Goal: Task Accomplishment & Management: Complete application form

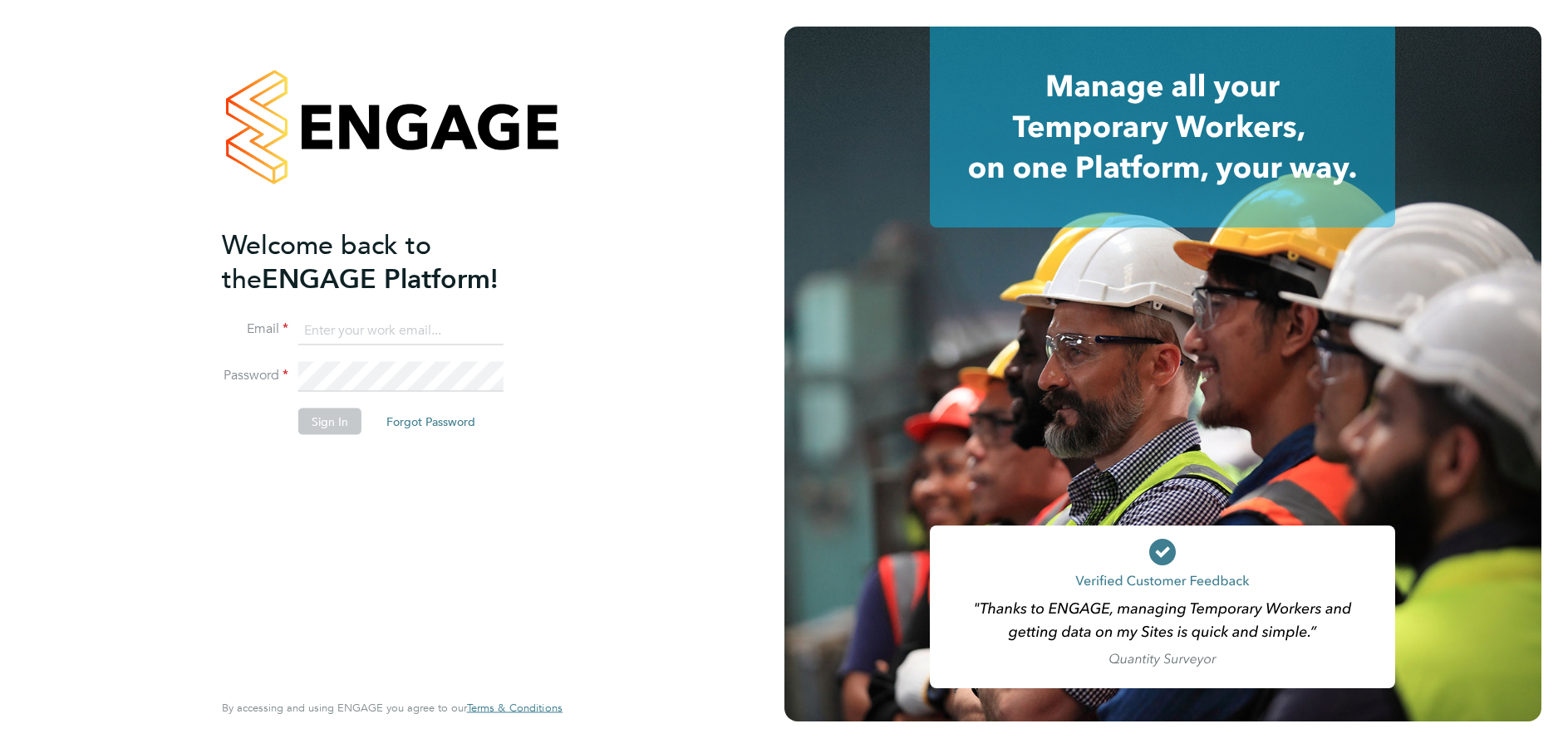
click at [376, 333] on input at bounding box center [401, 330] width 205 height 30
type input "[EMAIL_ADDRESS][DOMAIN_NAME]"
click at [332, 419] on button "Sign In" at bounding box center [330, 421] width 63 height 27
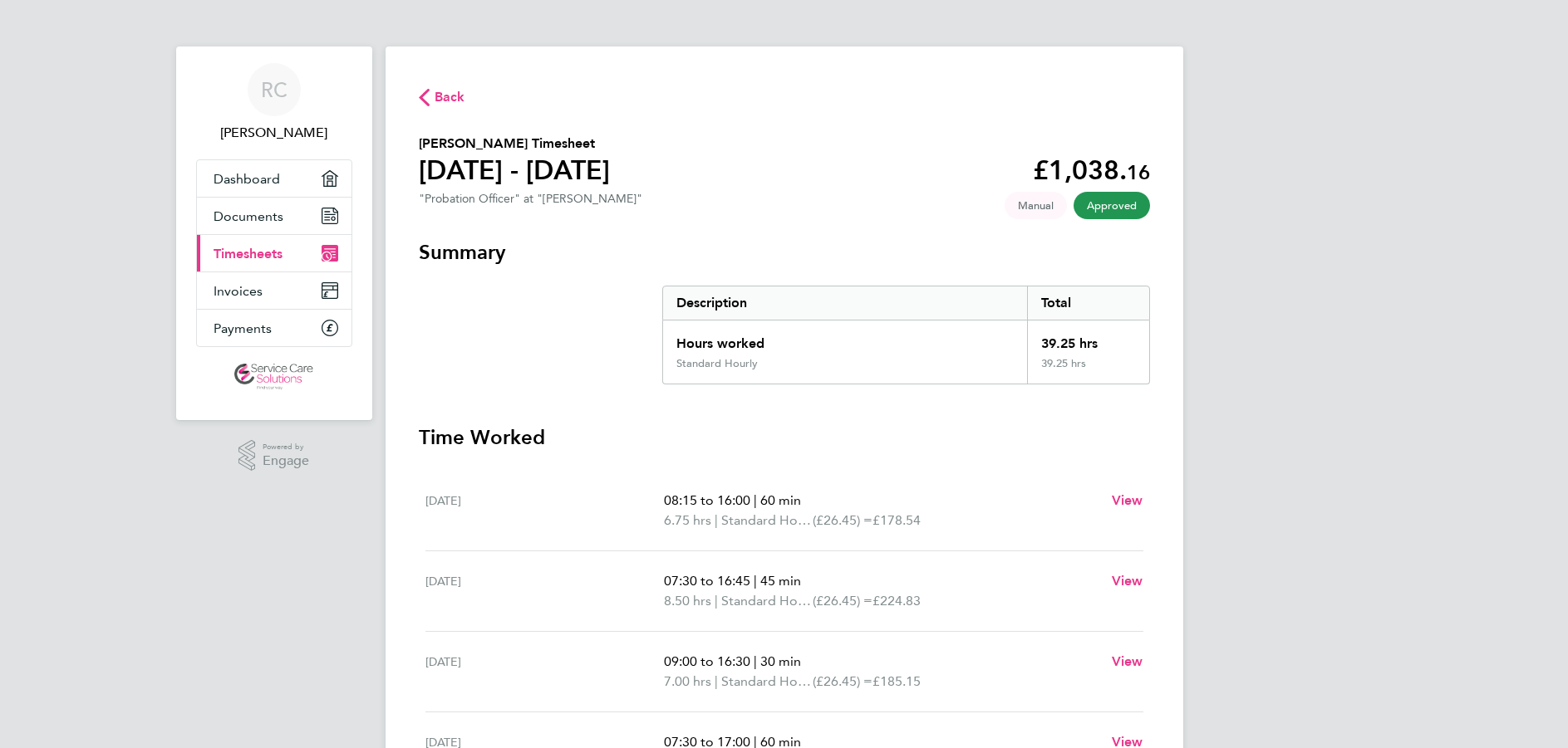
click at [253, 254] on span "Timesheets" at bounding box center [248, 254] width 69 height 16
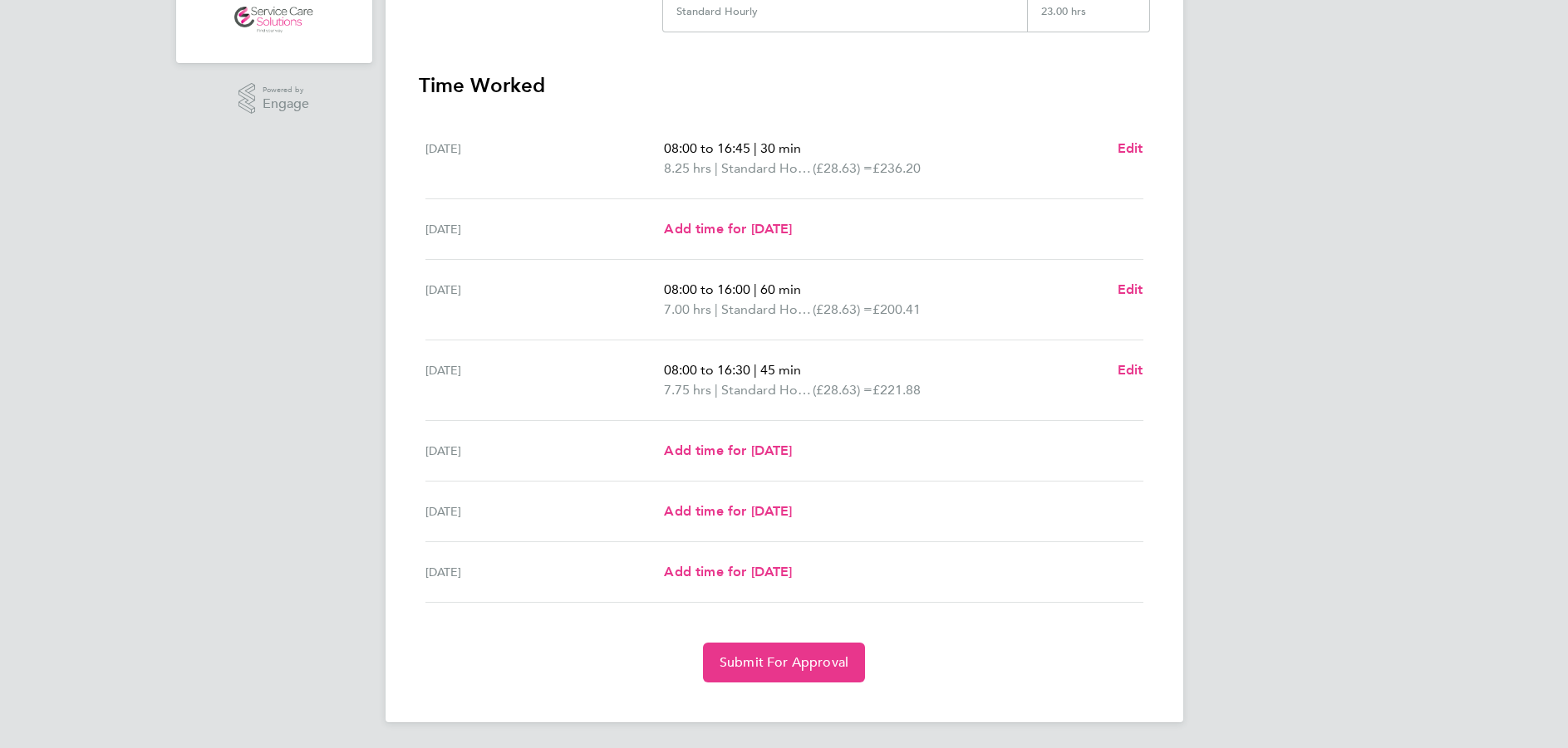
scroll to position [358, 0]
click at [763, 453] on span "Add time for Fri 26 Sep" at bounding box center [728, 450] width 128 height 16
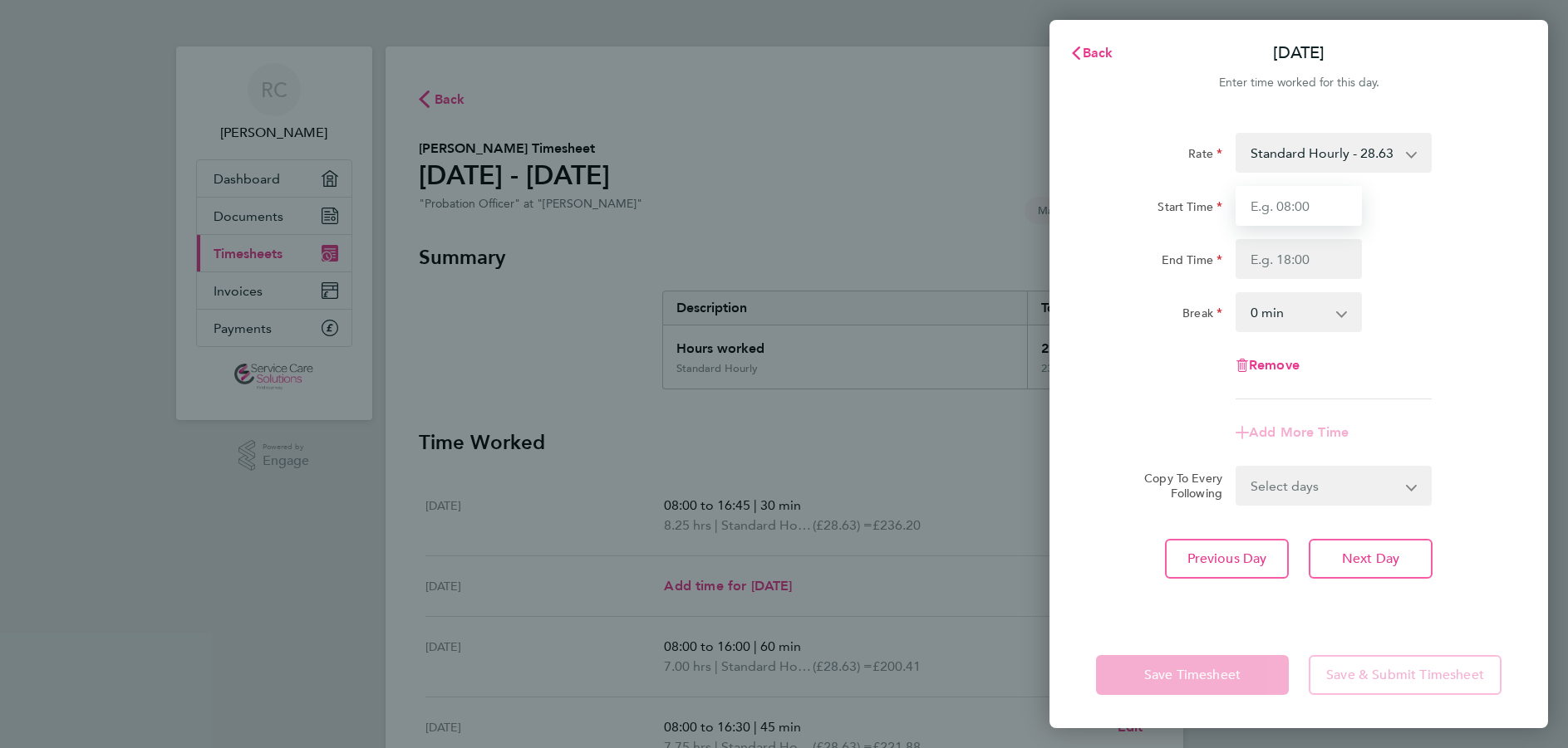
click at [1315, 206] on input "Start Time" at bounding box center [1299, 206] width 126 height 40
type input "08:00"
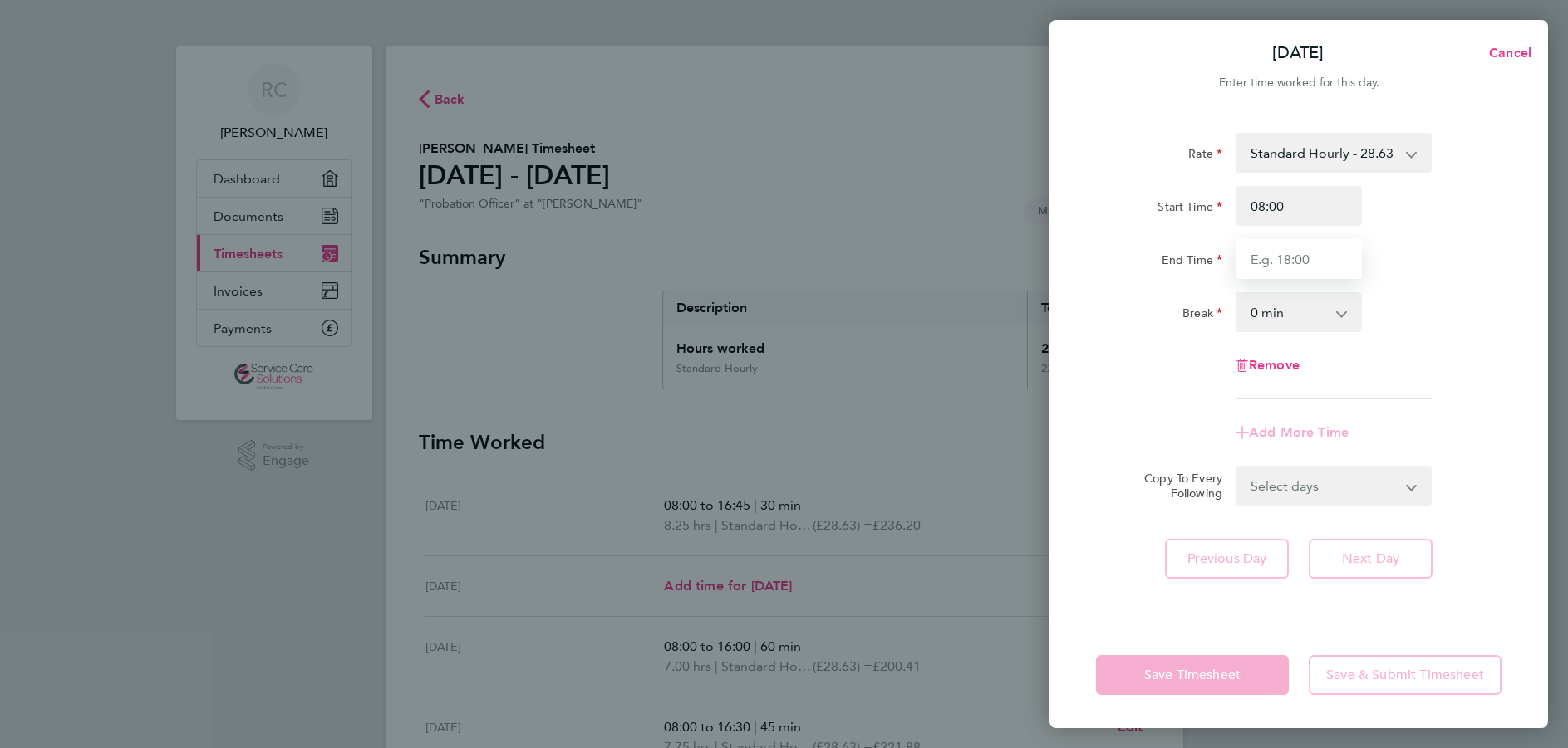
click at [1277, 261] on input "End Time" at bounding box center [1299, 259] width 126 height 40
type input "16:45"
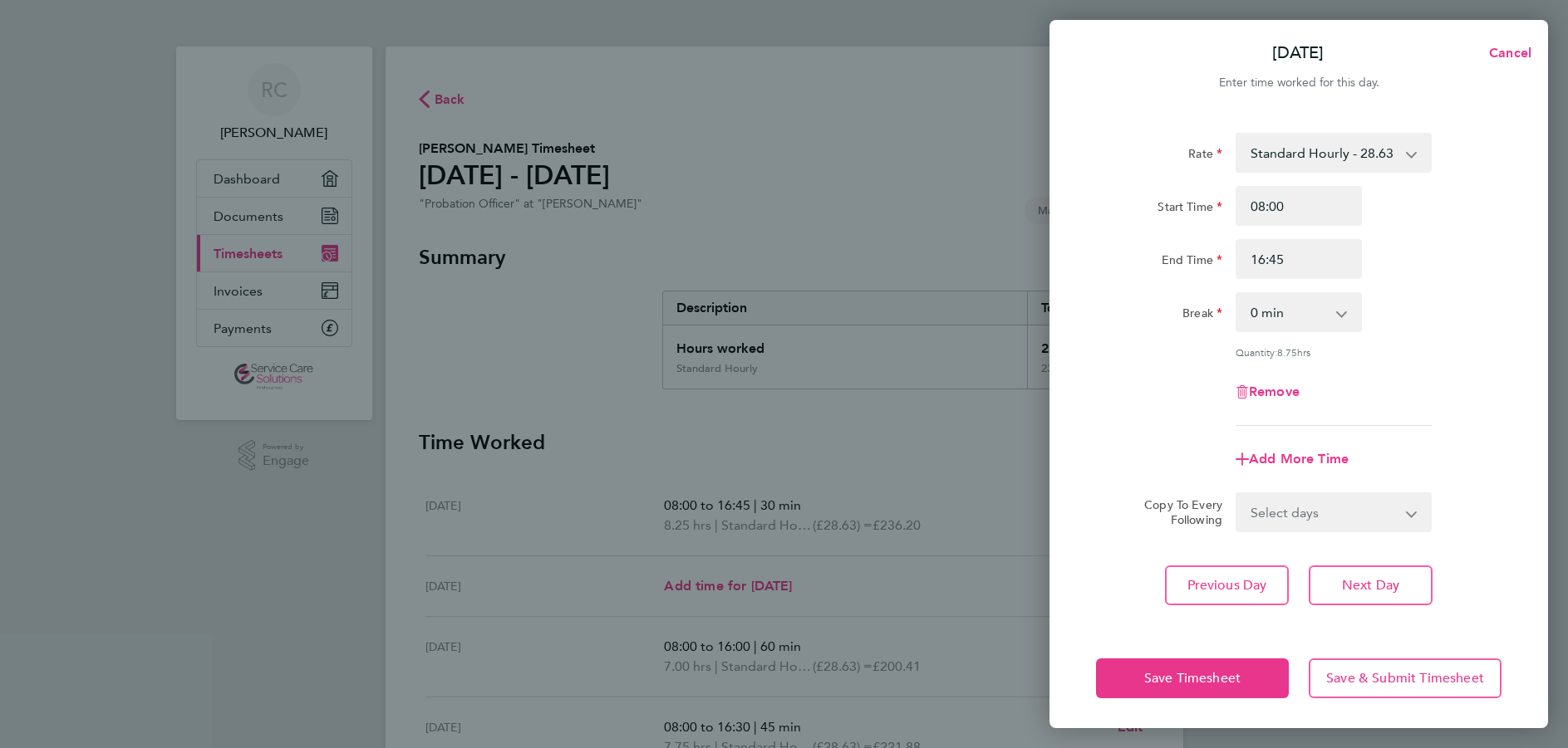
click at [1343, 311] on app-icon-cross-button at bounding box center [1350, 312] width 20 height 37
click at [1340, 315] on app-icon-cross-button at bounding box center [1350, 312] width 20 height 37
click at [1300, 311] on select "0 min 15 min 30 min 45 min 60 min 75 min 90 min" at bounding box center [1289, 312] width 103 height 37
click at [1437, 280] on div "Rate Standard Hourly - 28.63 Start Time 08:00 End Time 16:45 Break 0 min 15 min…" at bounding box center [1299, 280] width 405 height 293
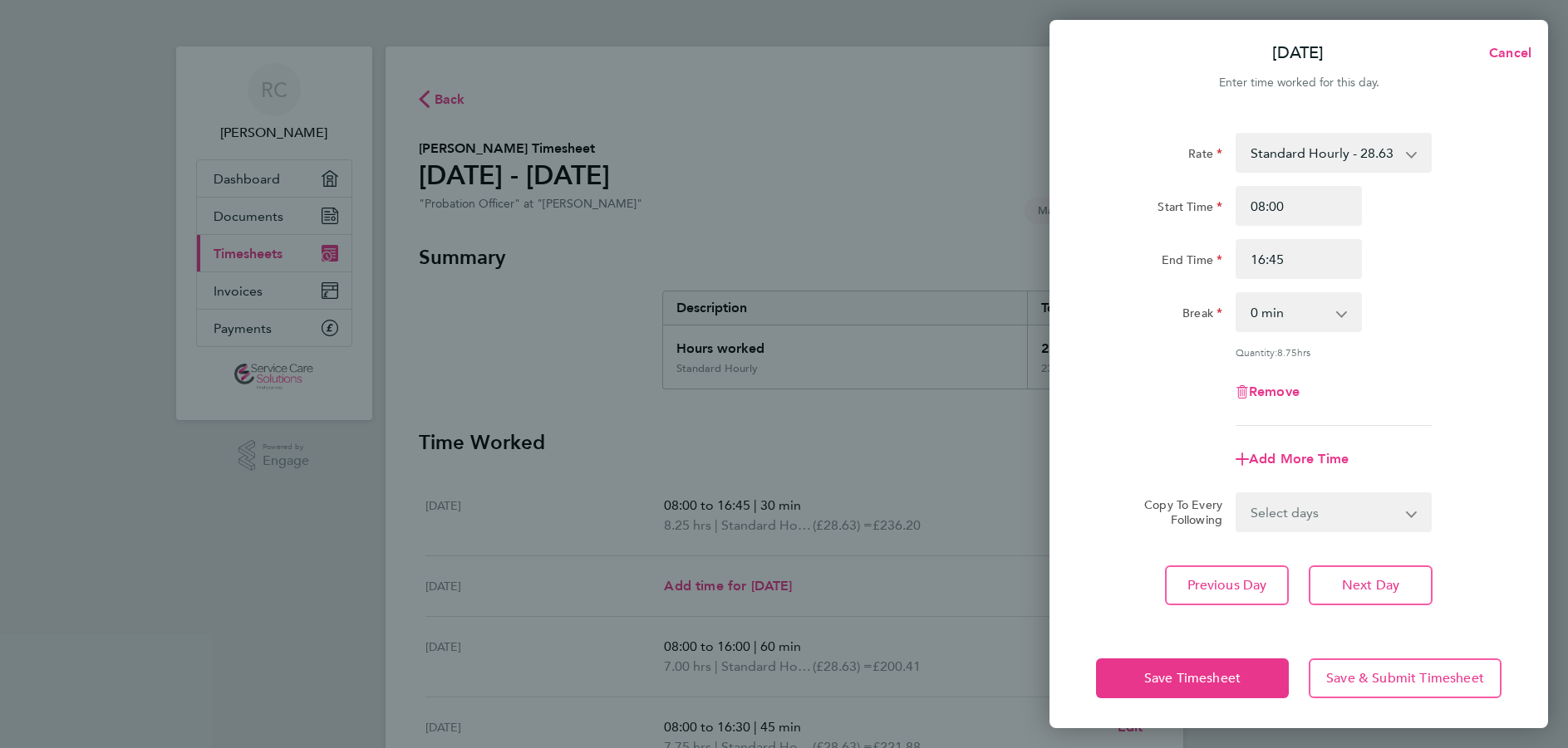
click at [1344, 312] on app-icon-cross-button at bounding box center [1350, 312] width 20 height 37
click at [1339, 318] on select "0 min 15 min 30 min 45 min 60 min 75 min 90 min" at bounding box center [1289, 312] width 103 height 37
select select "45"
click at [1237, 294] on select "0 min 15 min 30 min 45 min 60 min 75 min 90 min" at bounding box center [1289, 312] width 103 height 37
click at [1232, 674] on span "Save Timesheet" at bounding box center [1192, 679] width 96 height 16
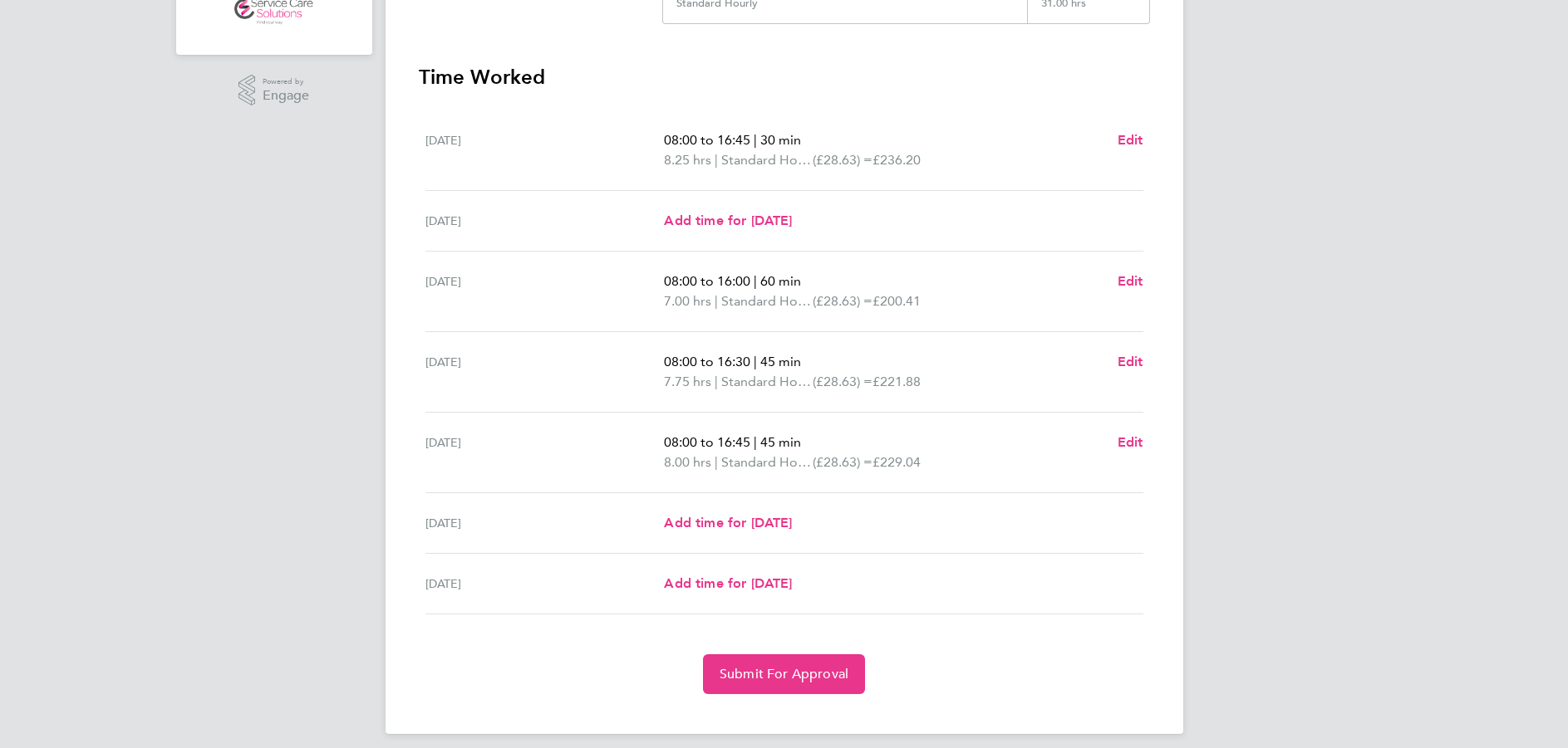
scroll to position [378, 0]
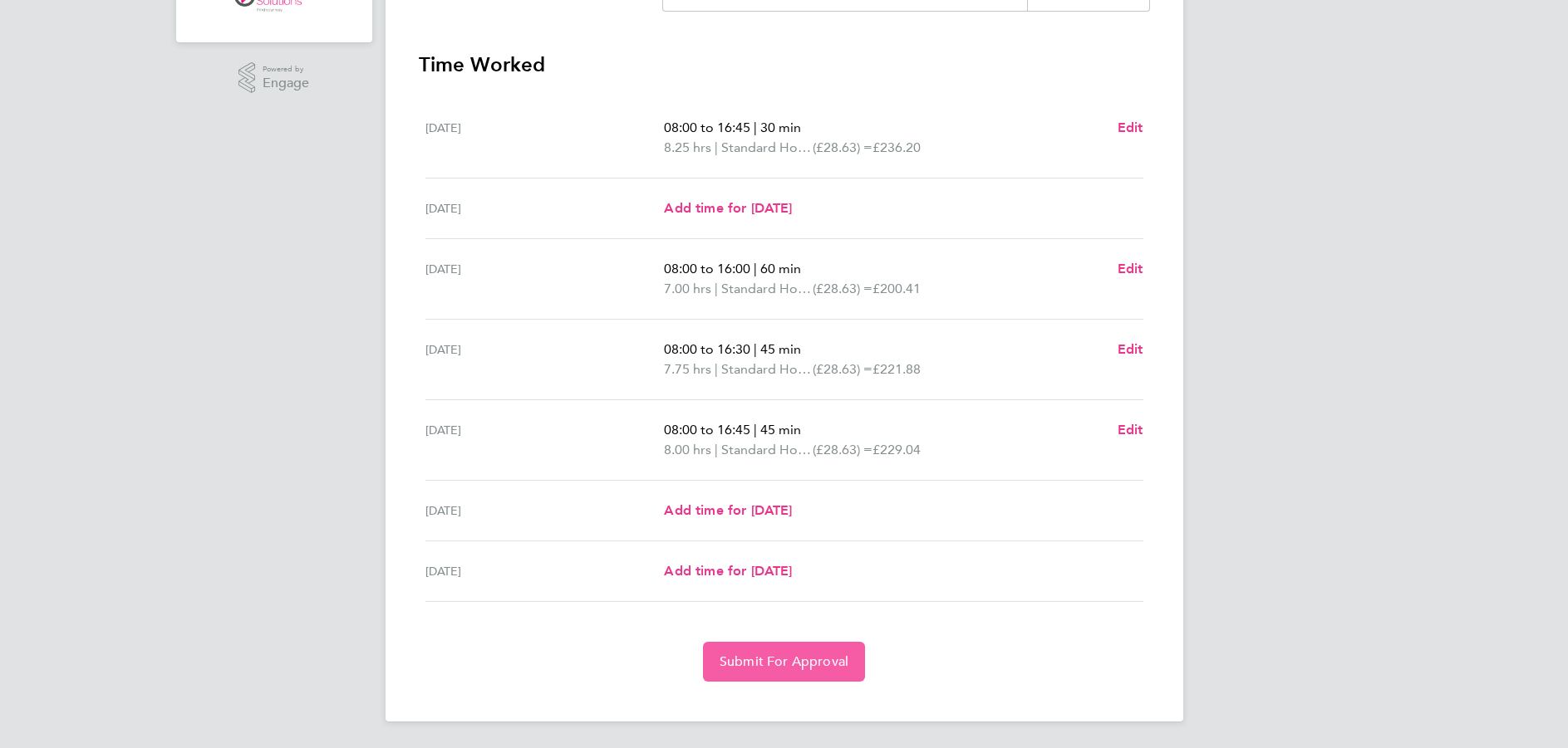
click at [799, 662] on span "Submit For Approval" at bounding box center [784, 662] width 129 height 16
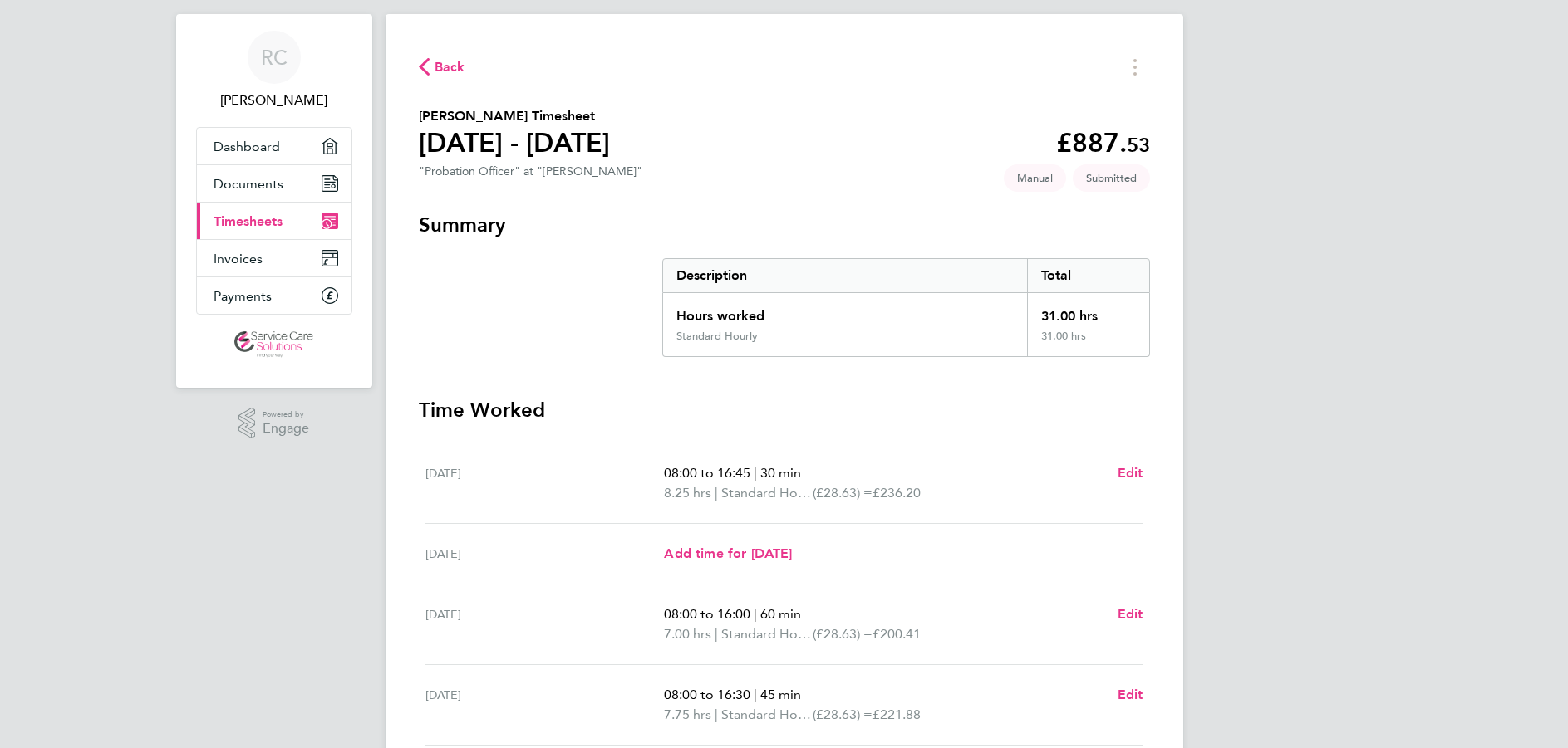
scroll to position [0, 0]
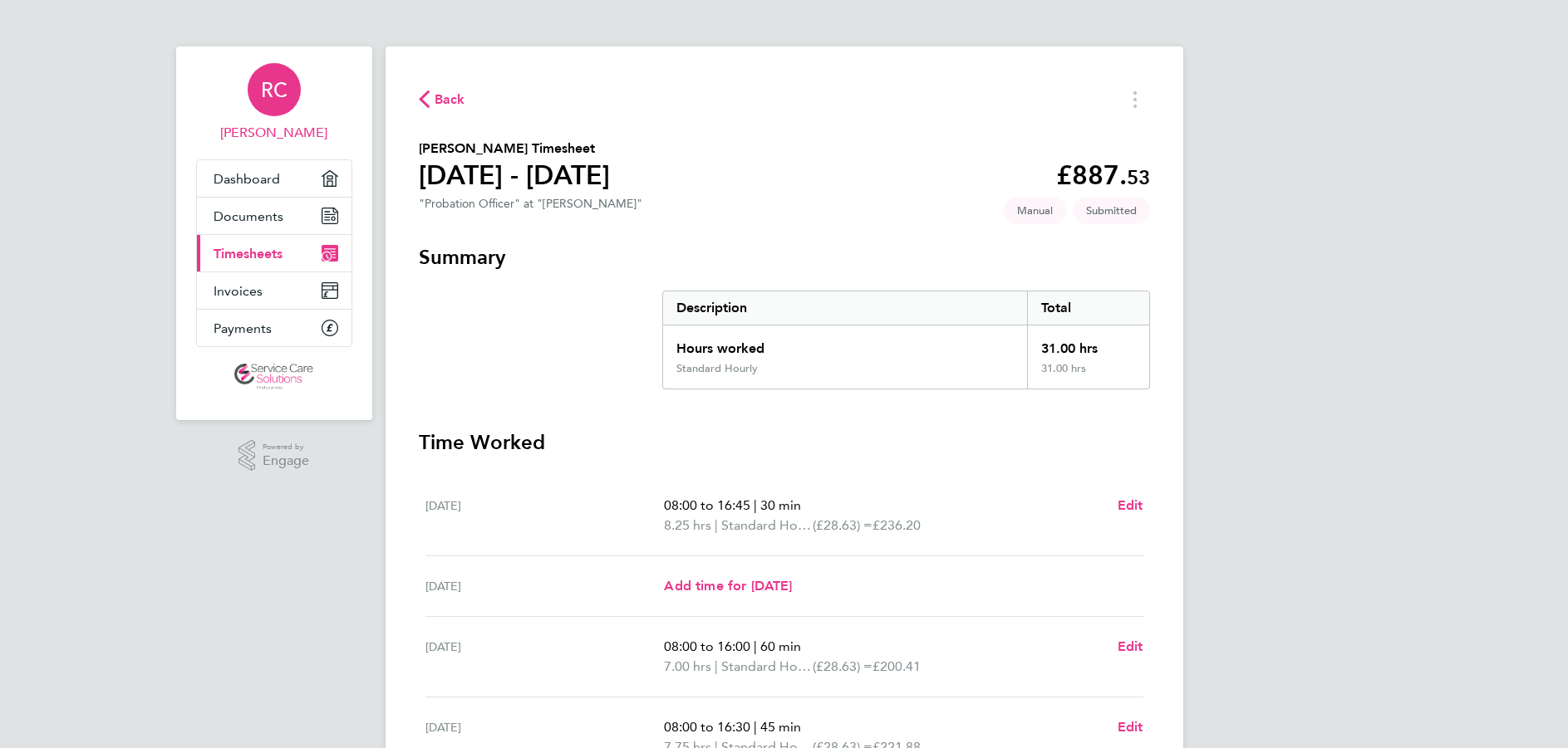
click at [271, 90] on span "RC" at bounding box center [275, 90] width 27 height 22
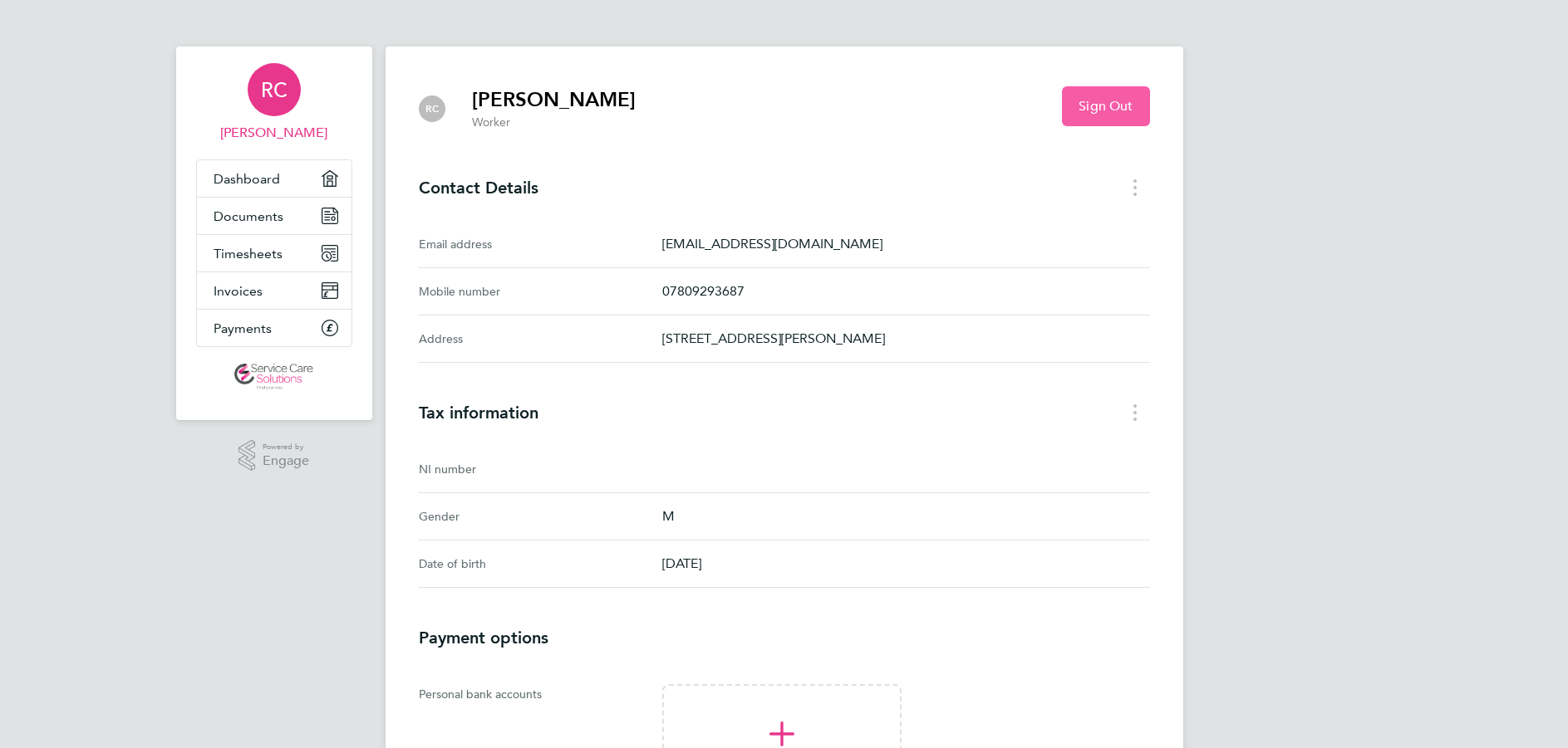
click at [1092, 102] on span "Sign Out" at bounding box center [1106, 106] width 54 height 16
